Goal: Navigation & Orientation: Locate item on page

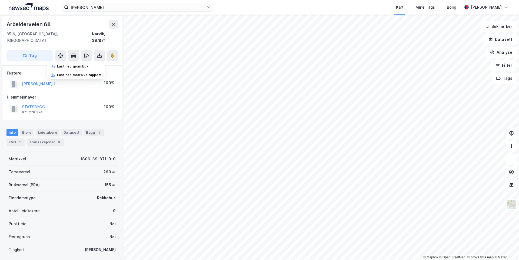
scroll to position [27, 0]
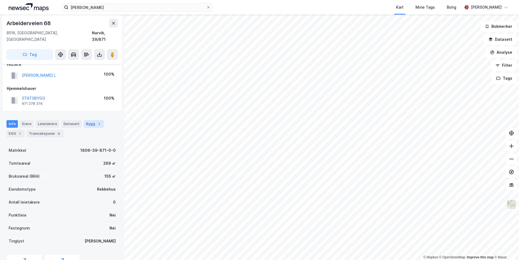
click at [89, 120] on div "Bygg 1" at bounding box center [94, 124] width 20 height 8
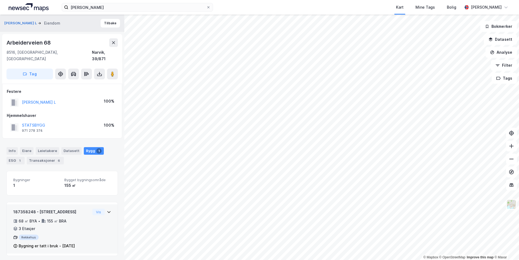
click at [107, 210] on icon at bounding box center [109, 212] width 4 height 4
drag, startPoint x: 55, startPoint y: 43, endPoint x: 0, endPoint y: 44, distance: 55.1
click at [0, 44] on div "[PERSON_NAME] L Eiendom Tilbake [STREET_ADDRESS], [GEOGRAPHIC_DATA] [GEOGRAPHIC…" at bounding box center [62, 138] width 124 height 246
copy div "Arbeiderveien 68"
